Goal: Obtain resource: Obtain resource

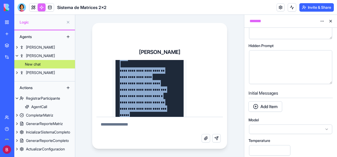
scroll to position [4483, 0]
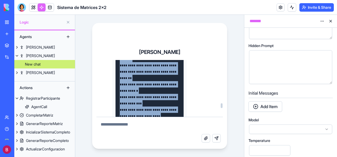
drag, startPoint x: 123, startPoint y: 91, endPoint x: 123, endPoint y: 94, distance: 2.9
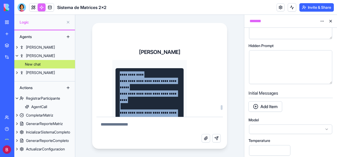
scroll to position [4684, 0]
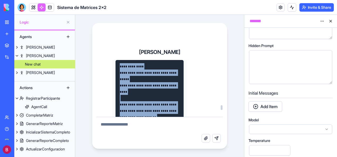
click at [106, 94] on div "**********" at bounding box center [160, 107] width 122 height 1249
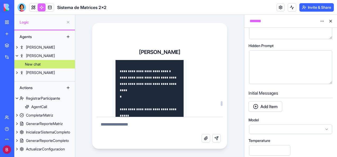
scroll to position [4259, 0]
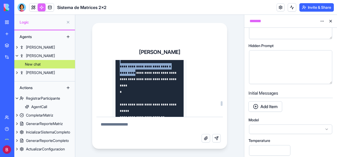
drag, startPoint x: 121, startPoint y: 81, endPoint x: 136, endPoint y: 105, distance: 29.1
drag, startPoint x: 122, startPoint y: 84, endPoint x: 125, endPoint y: 112, distance: 27.8
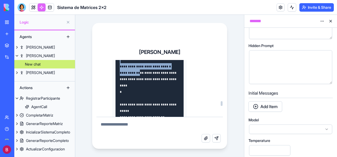
drag, startPoint x: 125, startPoint y: 112, endPoint x: 119, endPoint y: 80, distance: 32.2
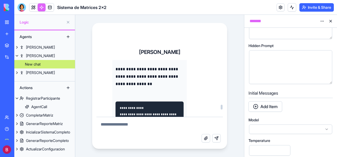
scroll to position [4634, 0]
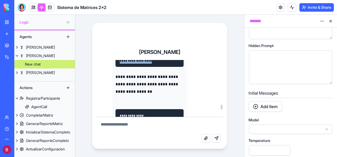
drag, startPoint x: 119, startPoint y: 80, endPoint x: 160, endPoint y: 104, distance: 47.4
copy code "**********"
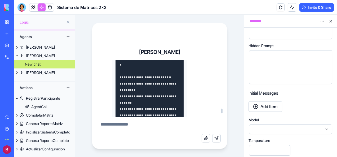
scroll to position [5032, 0]
